Goal: Information Seeking & Learning: Stay updated

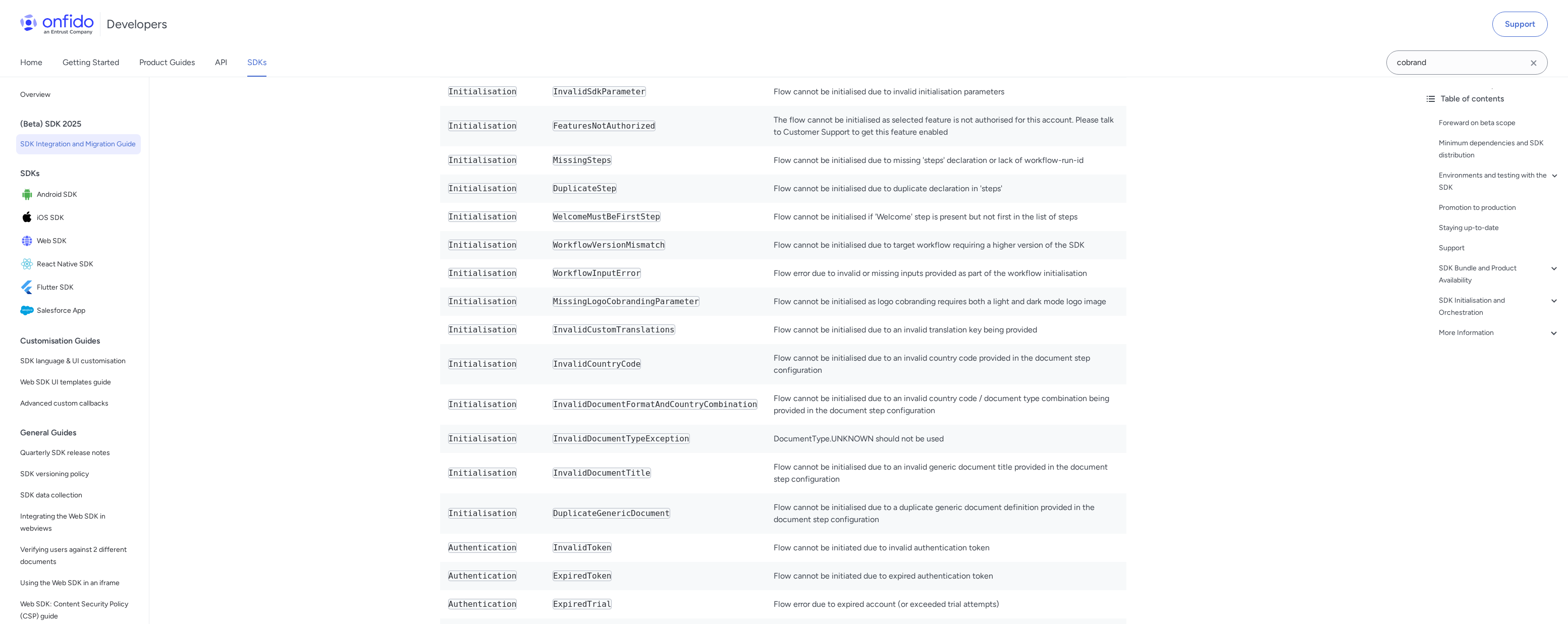
scroll to position [5647, 0]
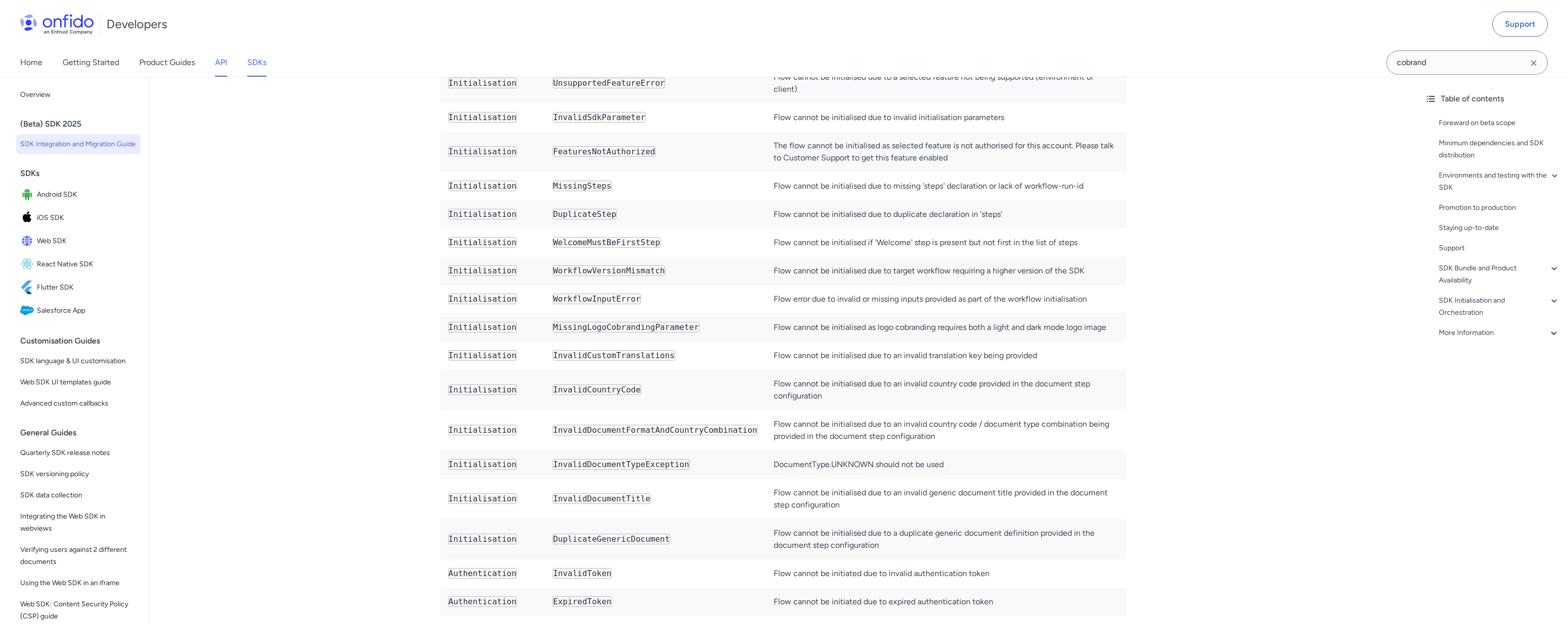
click at [223, 63] on link "API" at bounding box center [221, 62] width 12 height 29
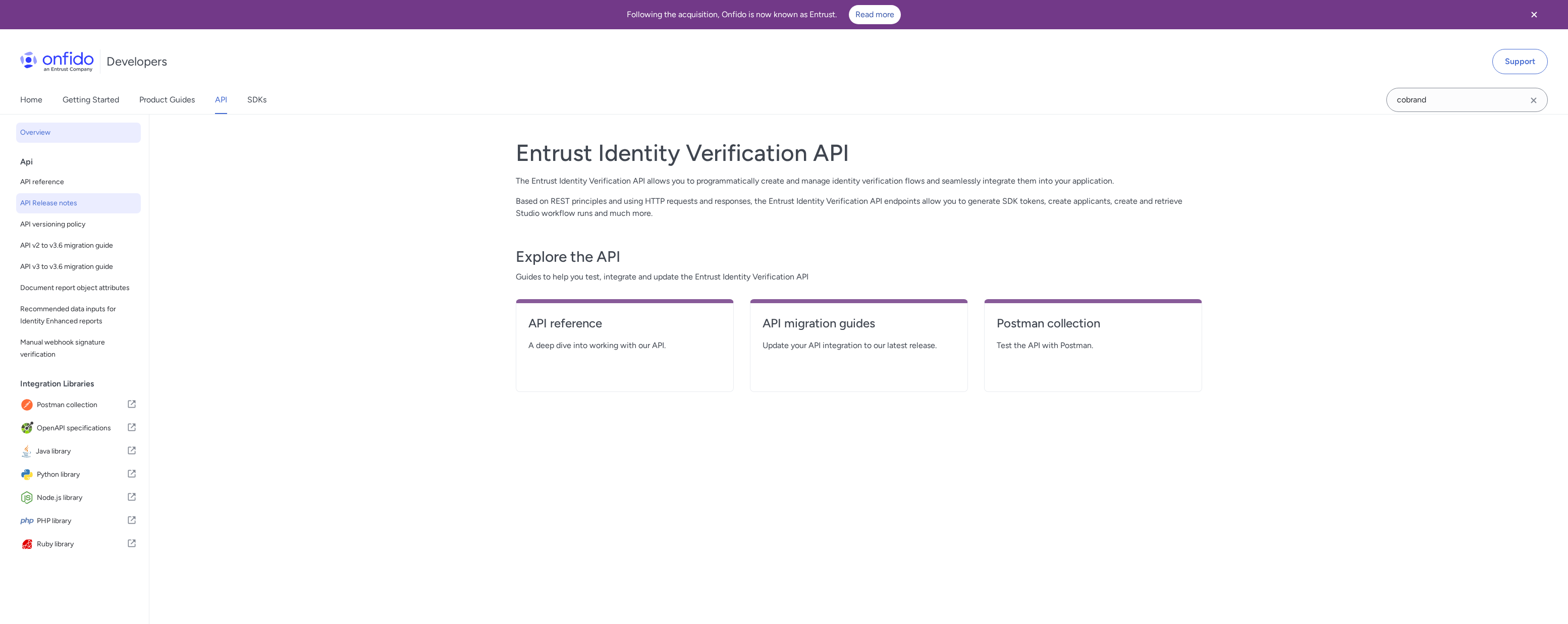
click at [89, 197] on span "API Release notes" at bounding box center [78, 203] width 116 height 12
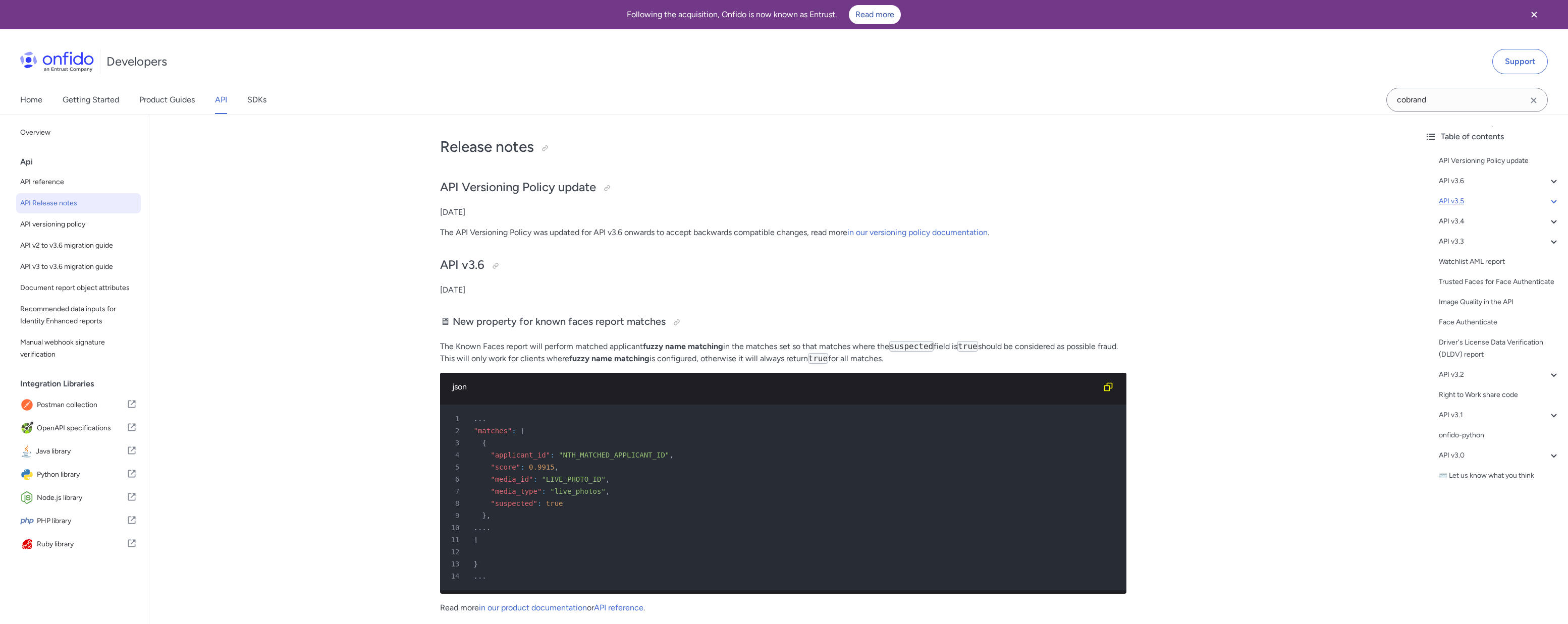
click at [1554, 203] on icon at bounding box center [1554, 202] width 6 height 4
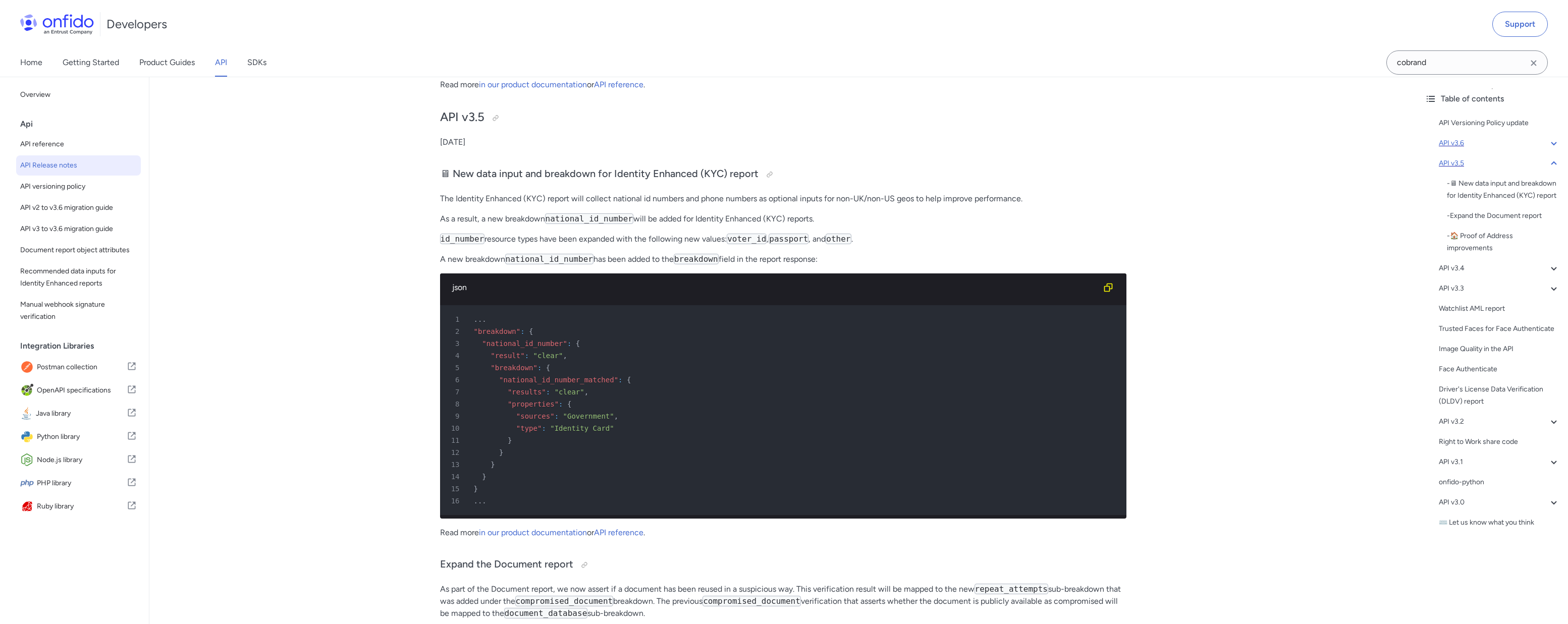
click at [1552, 146] on icon at bounding box center [1554, 143] width 12 height 12
